Goal: Information Seeking & Learning: Find specific fact

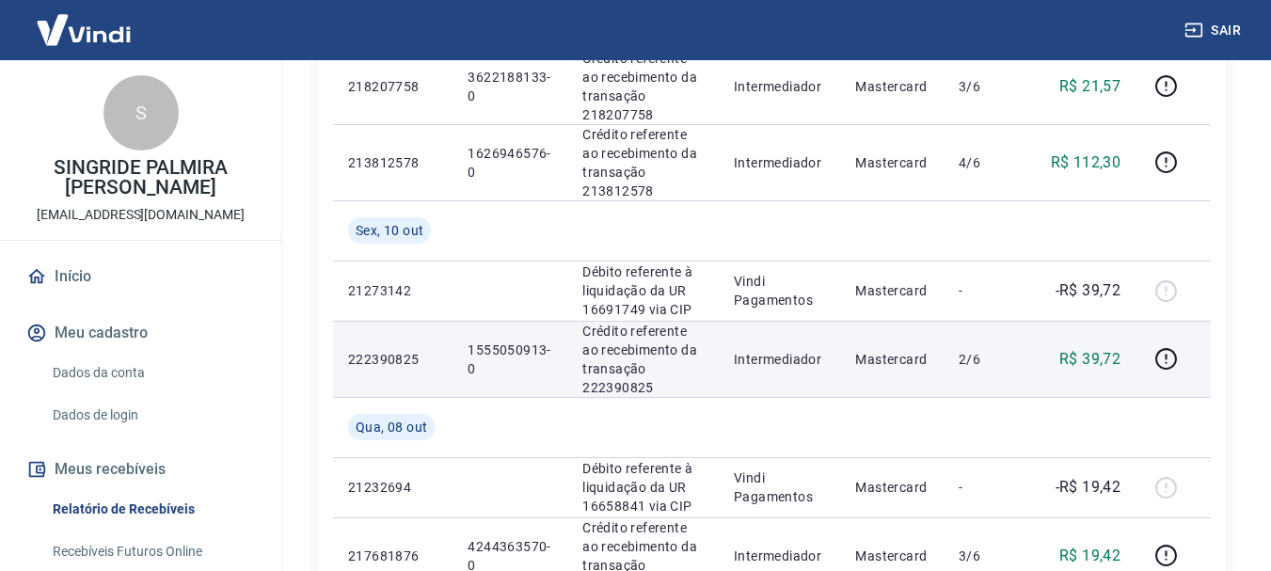
scroll to position [1035, 0]
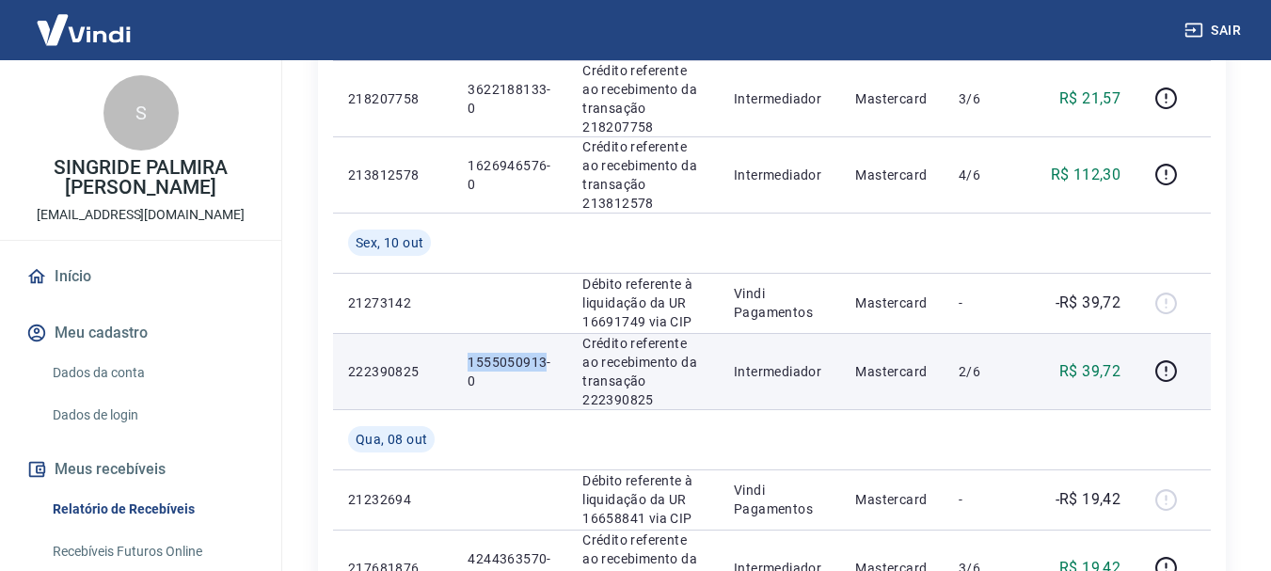
drag, startPoint x: 463, startPoint y: 360, endPoint x: 545, endPoint y: 366, distance: 82.0
click at [545, 366] on td "1555050913-0" at bounding box center [509, 371] width 115 height 76
copy p "1555050913"
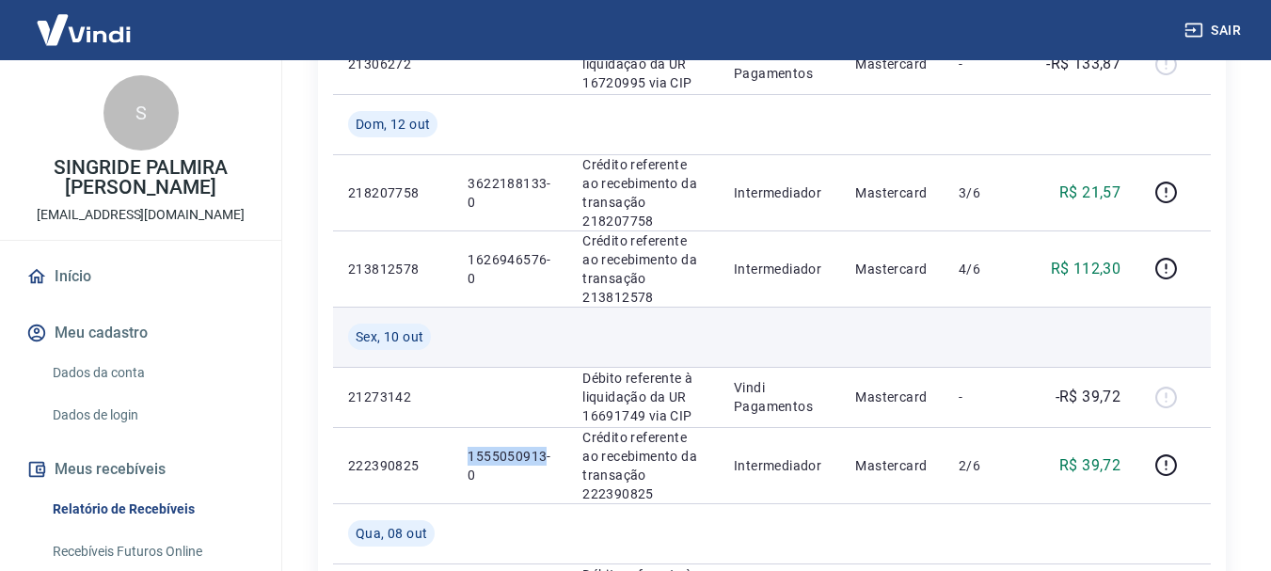
scroll to position [847, 0]
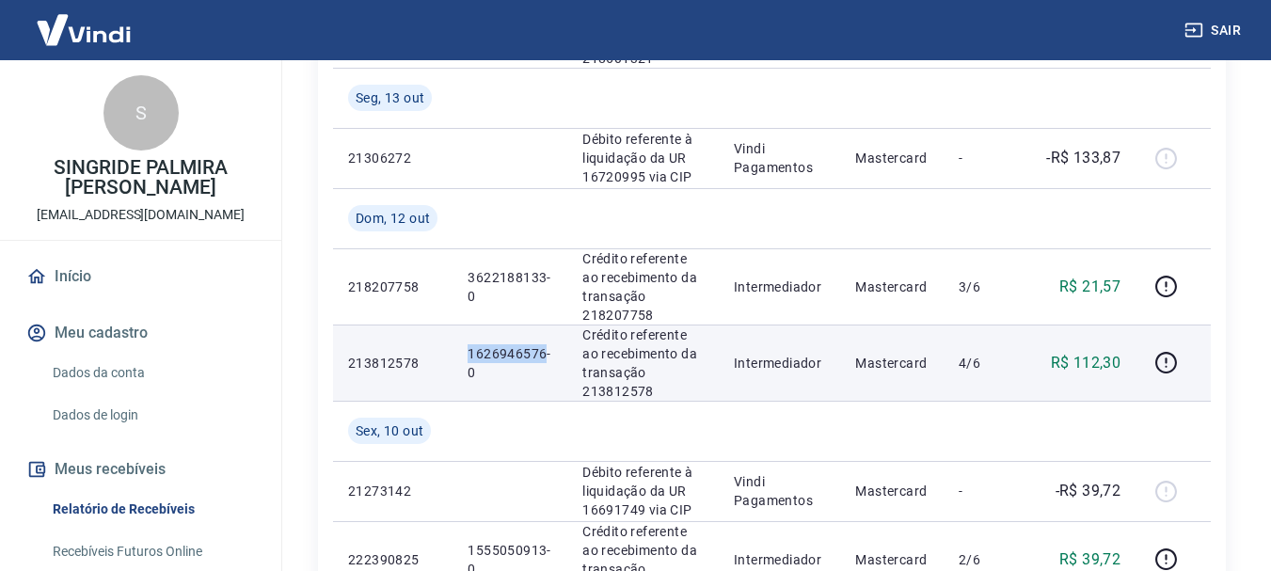
drag, startPoint x: 467, startPoint y: 350, endPoint x: 542, endPoint y: 352, distance: 75.3
click at [542, 352] on td "1626946576-0" at bounding box center [509, 363] width 115 height 76
copy p "1626946576"
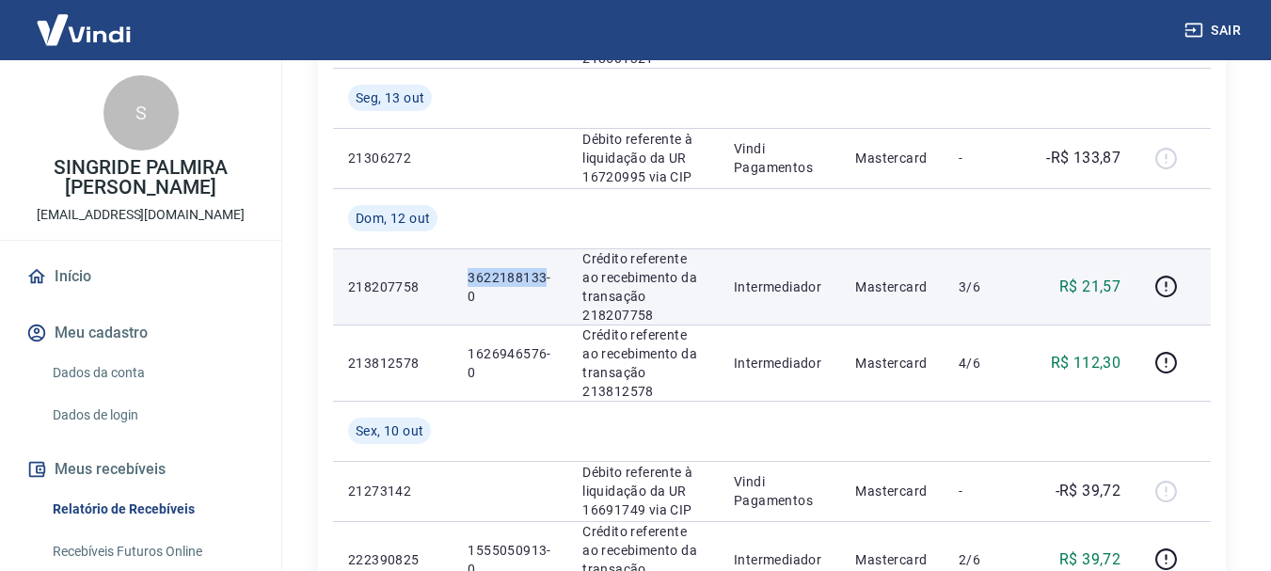
drag, startPoint x: 462, startPoint y: 281, endPoint x: 543, endPoint y: 277, distance: 81.0
click at [543, 277] on td "3622188133-0" at bounding box center [509, 286] width 115 height 76
copy p "3622188133"
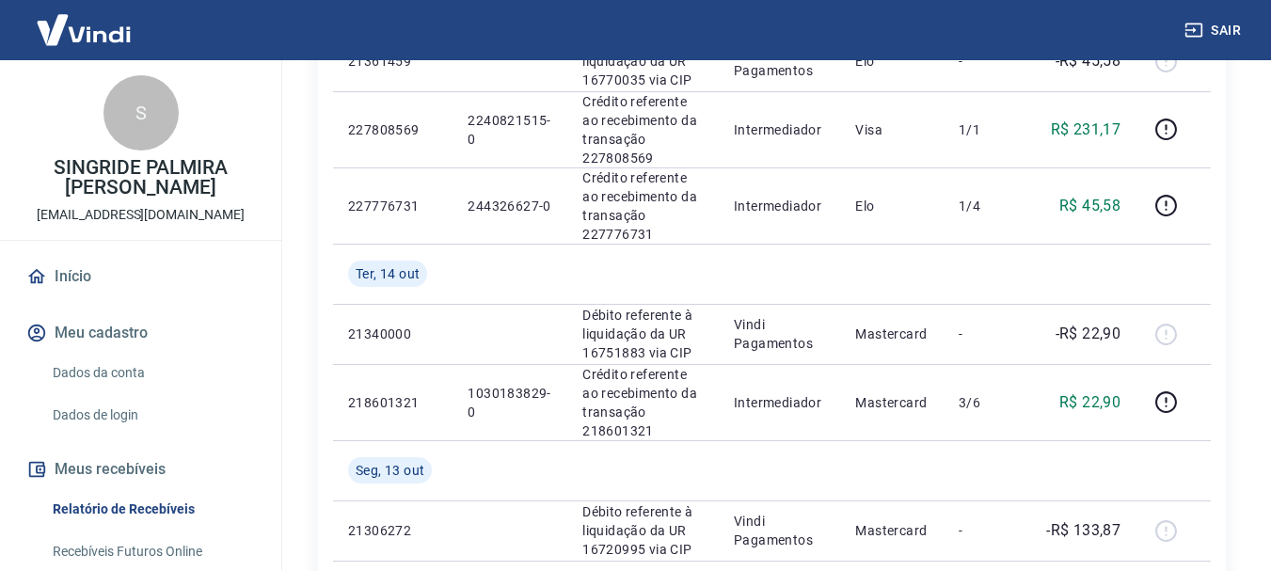
scroll to position [470, 0]
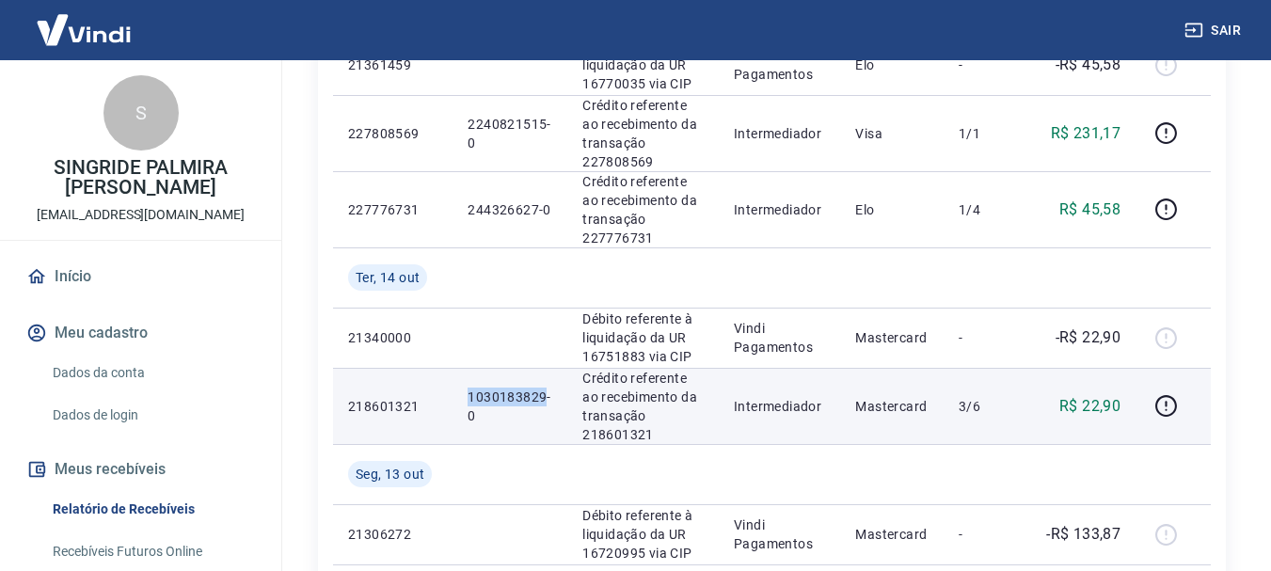
drag, startPoint x: 464, startPoint y: 389, endPoint x: 545, endPoint y: 396, distance: 81.2
click at [545, 396] on td "1030183829-0" at bounding box center [509, 406] width 115 height 76
copy p "1030183829"
